Goal: Task Accomplishment & Management: Complete application form

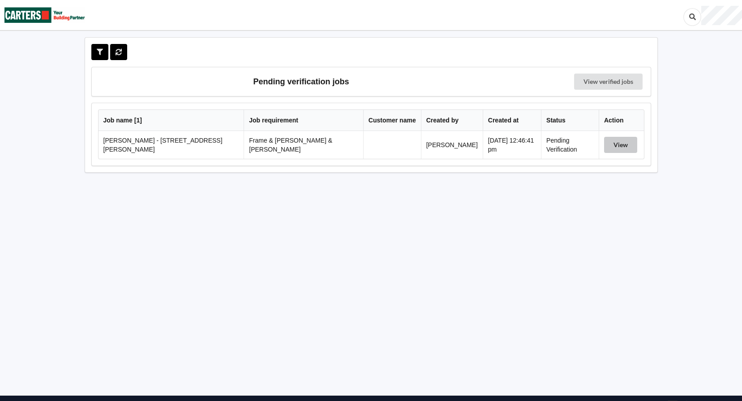
click at [616, 139] on button "View" at bounding box center [620, 145] width 33 height 16
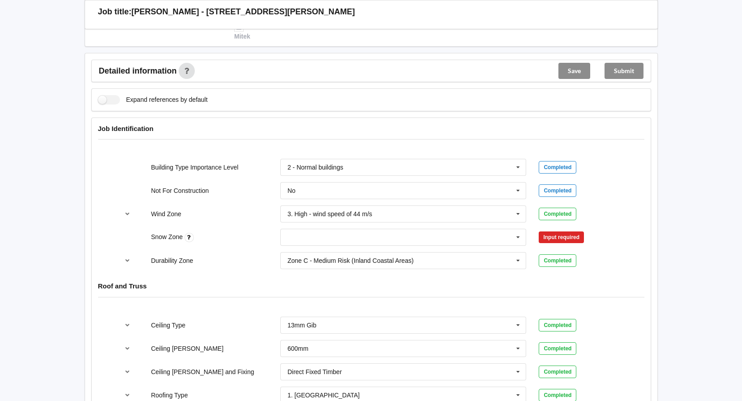
scroll to position [358, 0]
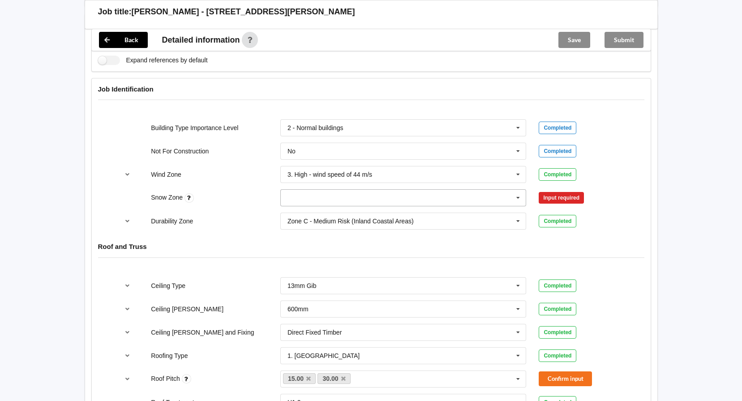
click at [453, 190] on input "text" at bounding box center [404, 198] width 246 height 16
drag, startPoint x: 349, startPoint y: 206, endPoint x: 376, endPoint y: 203, distance: 28.0
click at [349, 206] on div "N0" at bounding box center [404, 214] width 246 height 17
click at [555, 190] on button "Confirm input" at bounding box center [565, 197] width 53 height 15
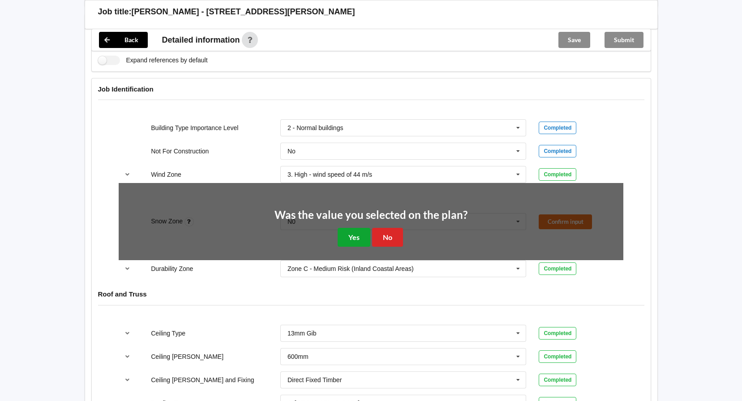
click at [353, 228] on button "Yes" at bounding box center [354, 237] width 33 height 18
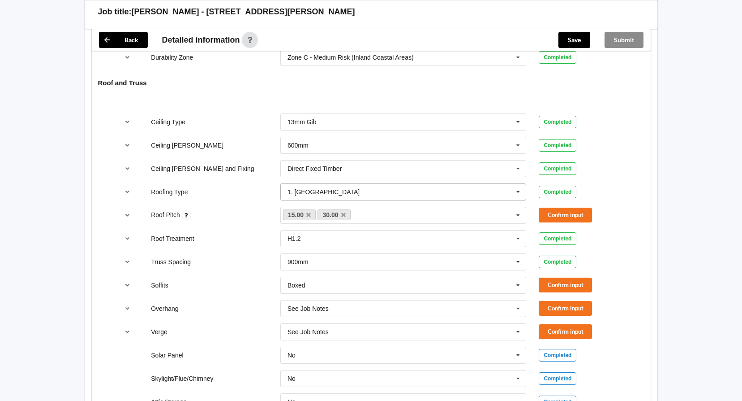
scroll to position [538, 0]
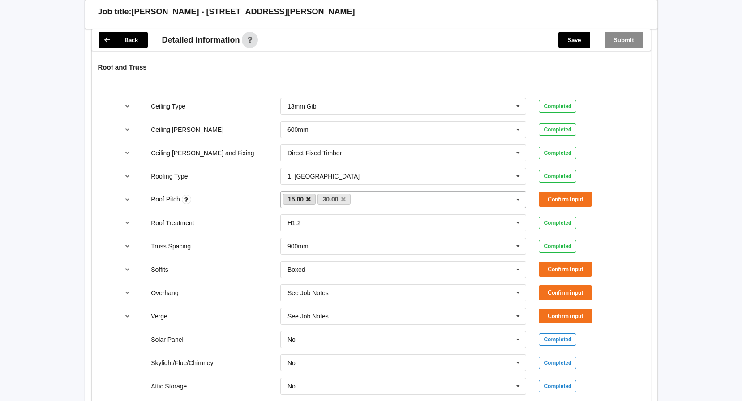
click at [306, 196] on icon at bounding box center [308, 199] width 4 height 6
click at [550, 192] on button "Confirm input" at bounding box center [565, 199] width 53 height 15
click at [573, 262] on button "Confirm input" at bounding box center [565, 269] width 53 height 15
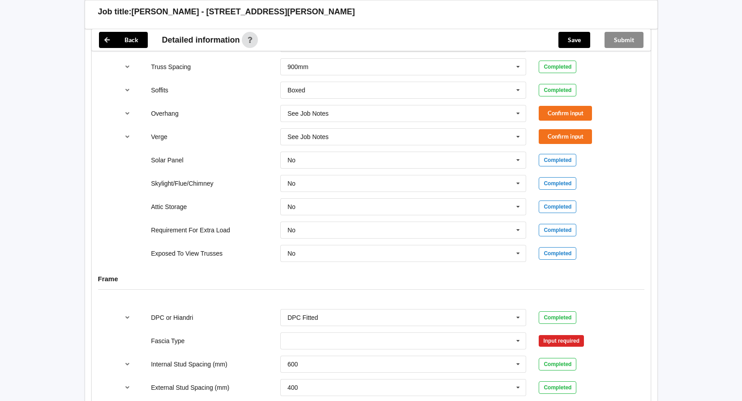
scroll to position [627, 0]
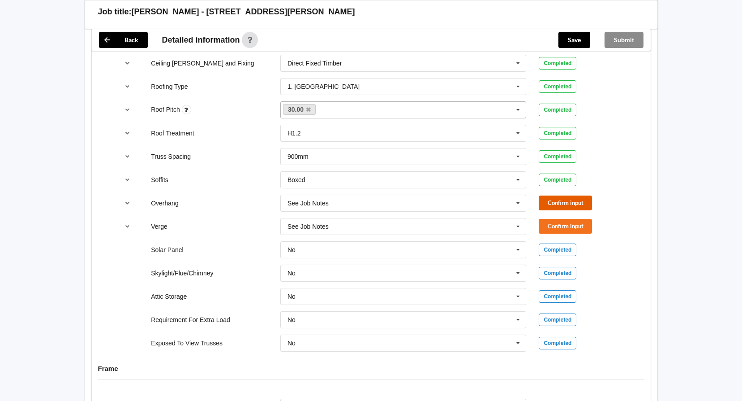
click at [568, 195] on button "Confirm input" at bounding box center [565, 202] width 53 height 15
click at [525, 195] on icon at bounding box center [518, 203] width 13 height 17
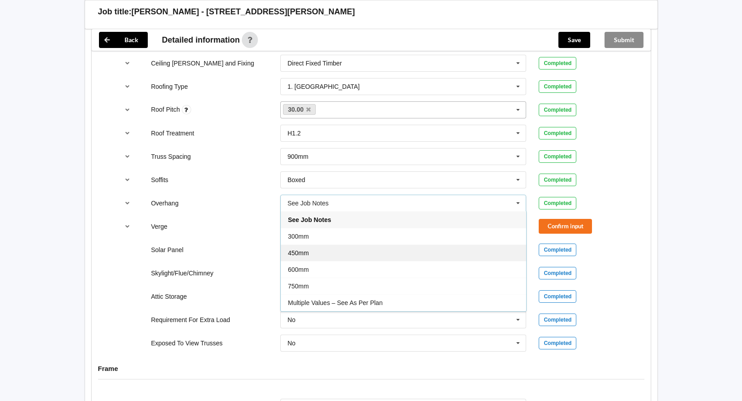
click at [379, 244] on div "450mm" at bounding box center [404, 252] width 246 height 17
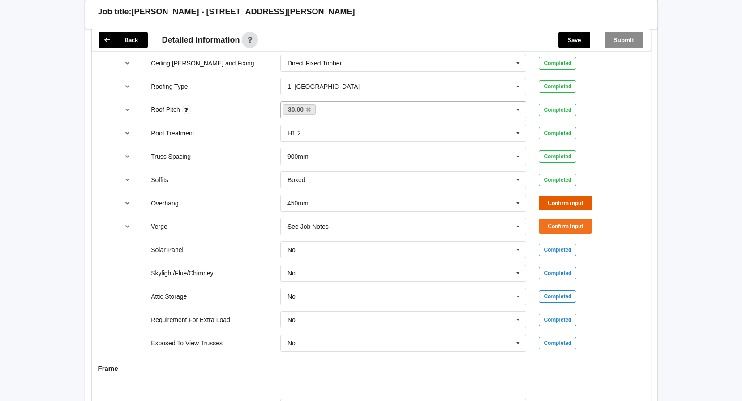
click at [560, 195] on button "Confirm input" at bounding box center [565, 202] width 53 height 15
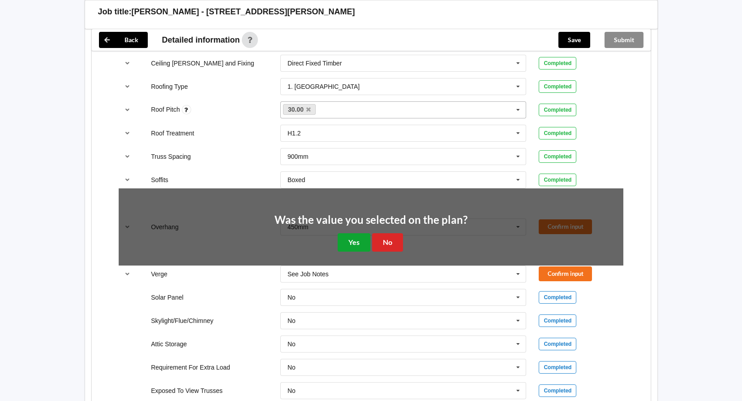
click at [354, 235] on button "Yes" at bounding box center [354, 242] width 33 height 18
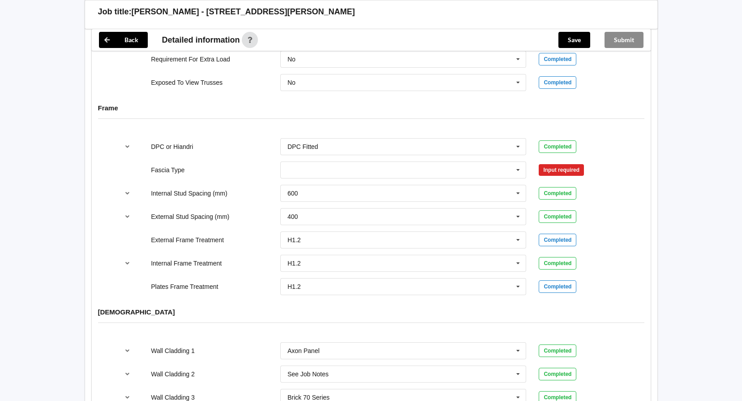
scroll to position [762, 0]
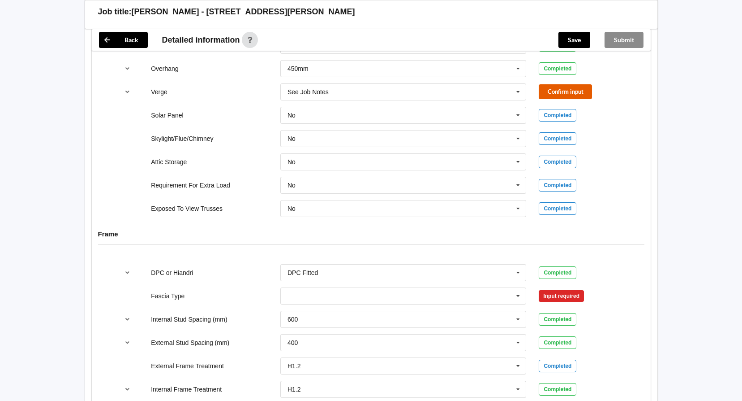
click at [565, 84] on button "Confirm input" at bounding box center [565, 91] width 53 height 15
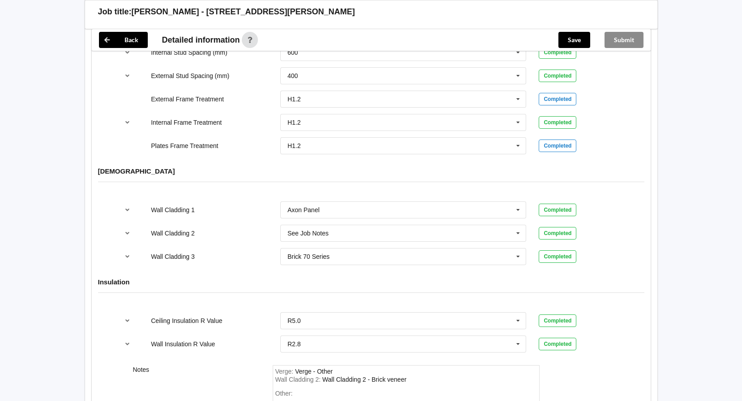
scroll to position [1120, 0]
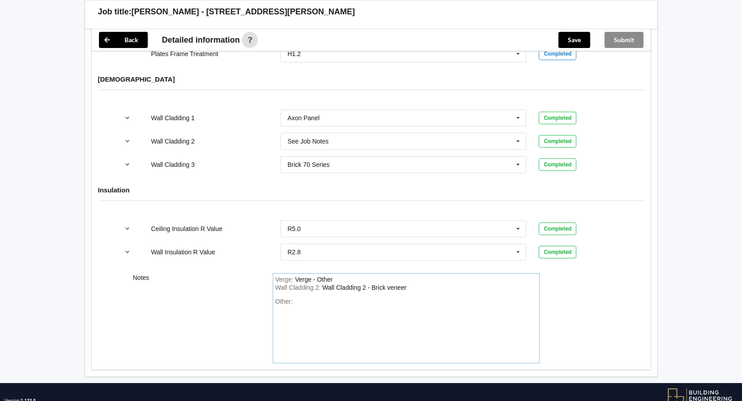
click at [319, 297] on div "Other:" at bounding box center [407, 328] width 262 height 63
click at [371, 297] on div "Other: Scissor trusses over" at bounding box center [407, 328] width 262 height 63
click at [367, 297] on div "Other: Scissor trusses over" at bounding box center [407, 328] width 262 height 63
click at [361, 297] on div "Other: Scissor trusses over" at bounding box center [407, 328] width 262 height 63
click at [362, 297] on div "Other: Scissor trusses over" at bounding box center [407, 328] width 262 height 63
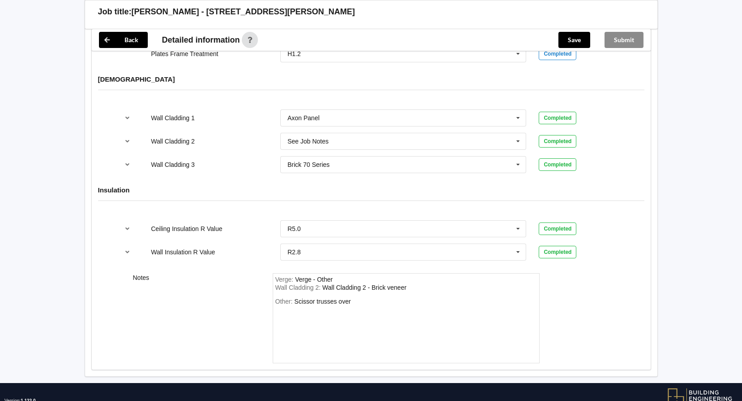
click at [357, 297] on div "Other: Scissor trusses over" at bounding box center [407, 328] width 262 height 63
click at [349, 297] on div "Scissor trusses over" at bounding box center [322, 300] width 56 height 7
click at [356, 297] on div "Other: Scissor trusses over" at bounding box center [407, 328] width 262 height 63
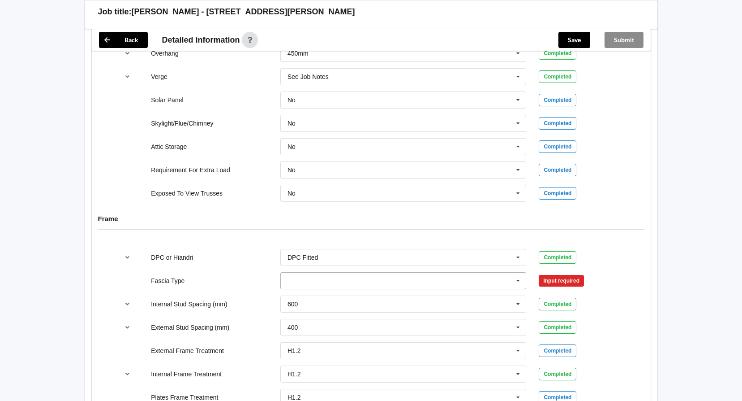
scroll to position [762, 0]
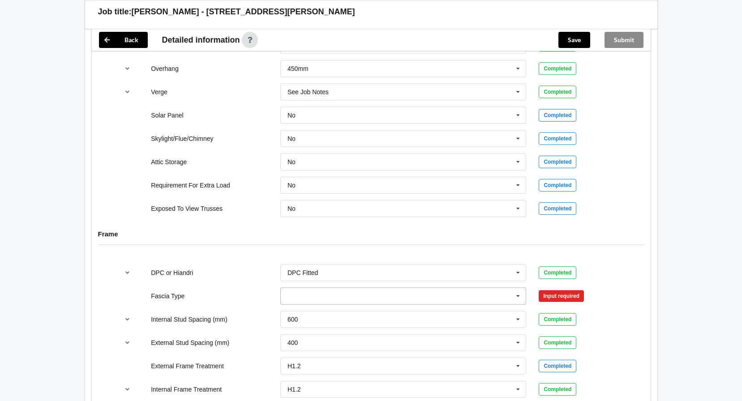
click at [317, 293] on input "text" at bounding box center [404, 296] width 246 height 16
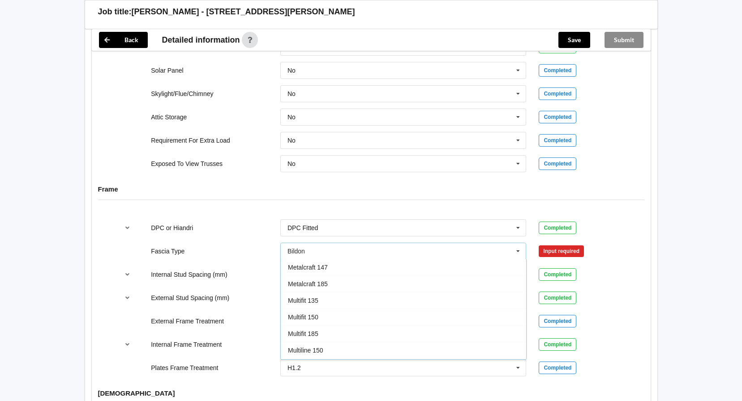
scroll to position [269, 0]
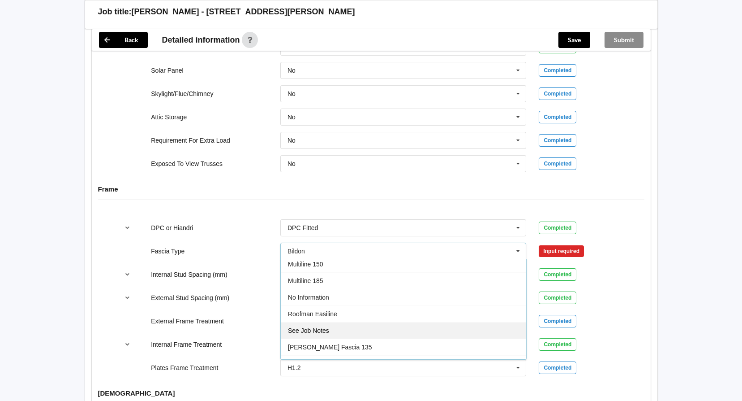
click at [379, 324] on div "See Job Notes" at bounding box center [404, 330] width 246 height 17
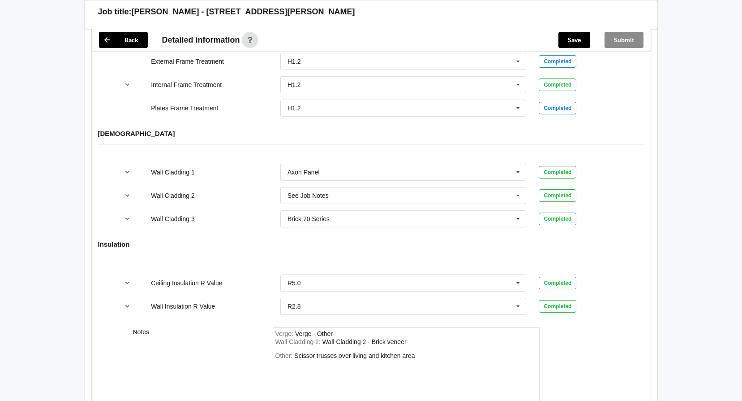
scroll to position [1138, 0]
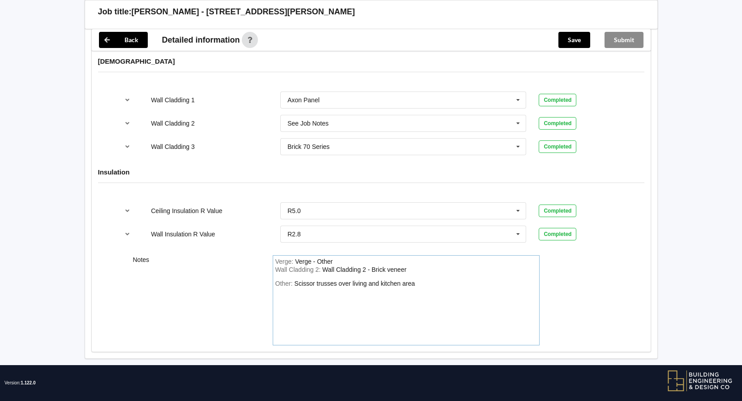
click at [421, 268] on div "Verge : Verge - Other Wall Cladding 2 : Wall Cladding 2 - Brick veneer Other: S…" at bounding box center [406, 300] width 267 height 90
drag, startPoint x: 283, startPoint y: 279, endPoint x: 267, endPoint y: 336, distance: 58.5
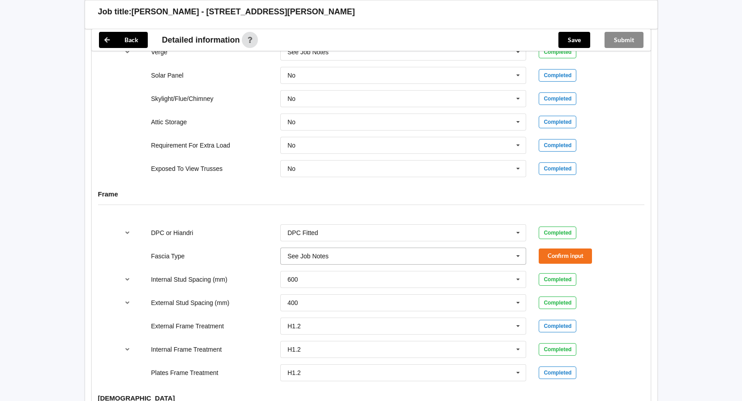
scroll to position [869, 0]
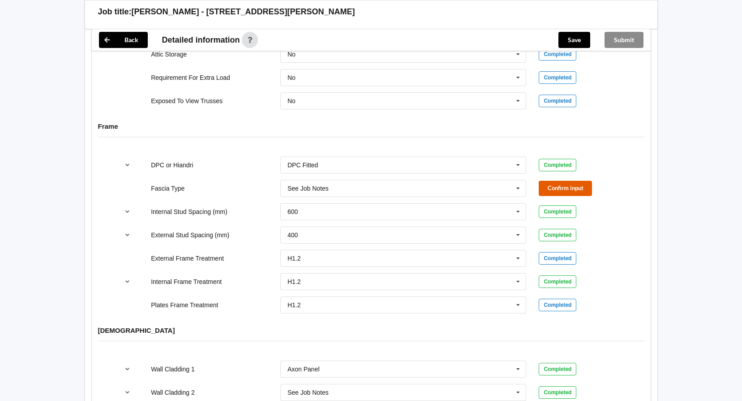
click at [557, 181] on button "Confirm input" at bounding box center [565, 188] width 53 height 15
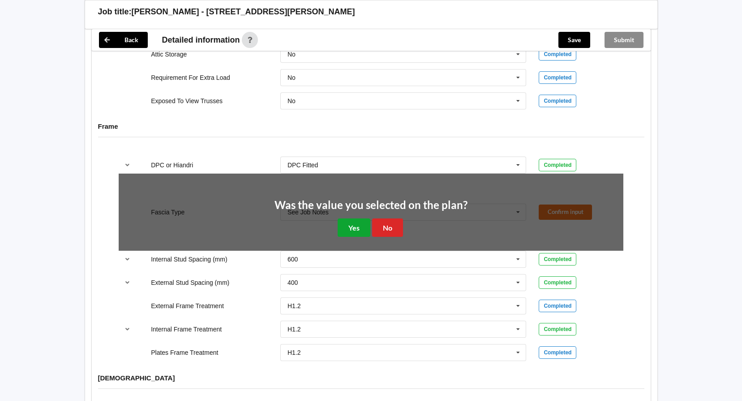
drag, startPoint x: 350, startPoint y: 216, endPoint x: 17, endPoint y: 265, distance: 336.9
click at [348, 218] on button "Yes" at bounding box center [354, 227] width 33 height 18
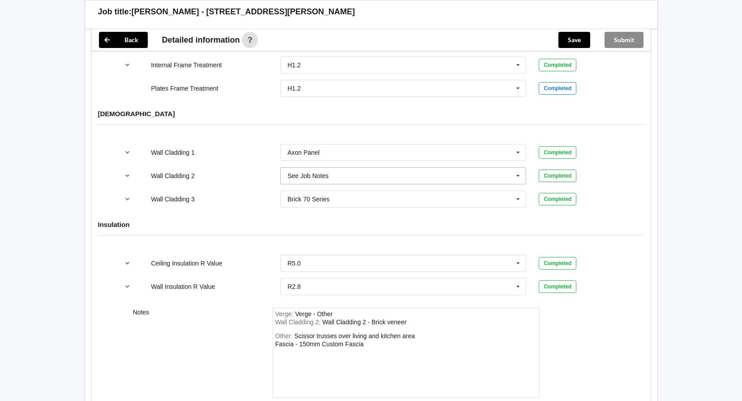
scroll to position [1138, 0]
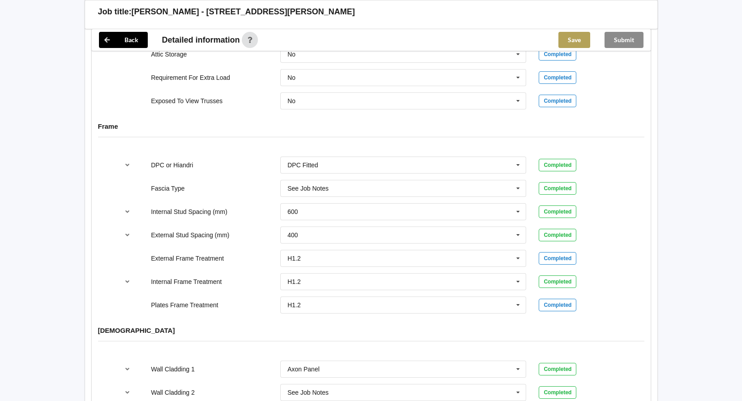
click at [577, 37] on button "Save" at bounding box center [575, 40] width 32 height 16
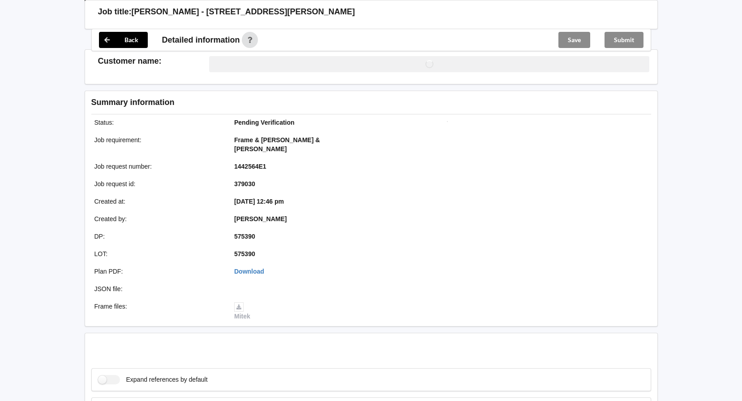
scroll to position [869, 0]
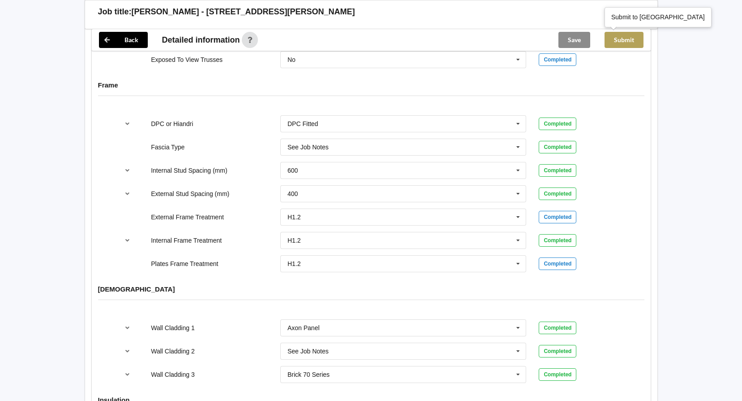
click at [634, 39] on button "Submit" at bounding box center [624, 40] width 39 height 16
